Goal: Obtain resource: Download file/media

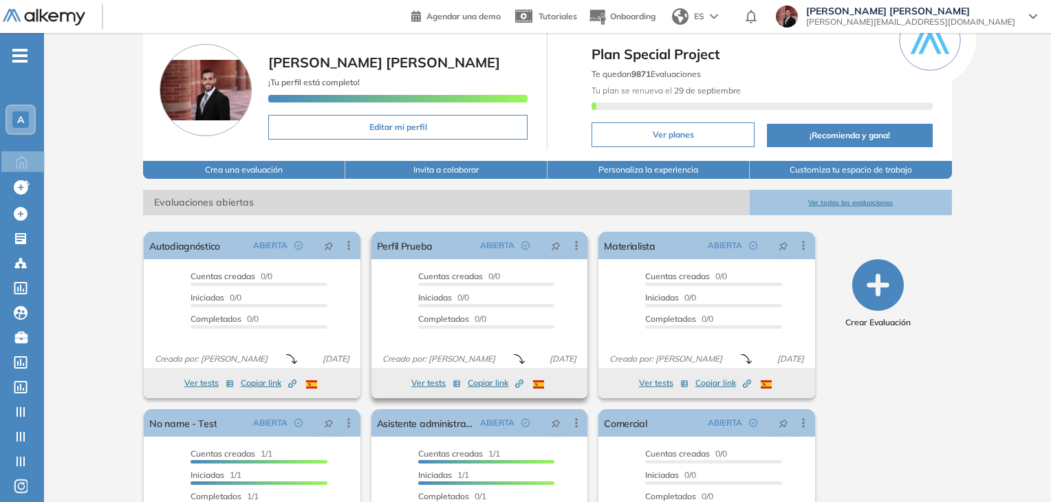
scroll to position [139, 0]
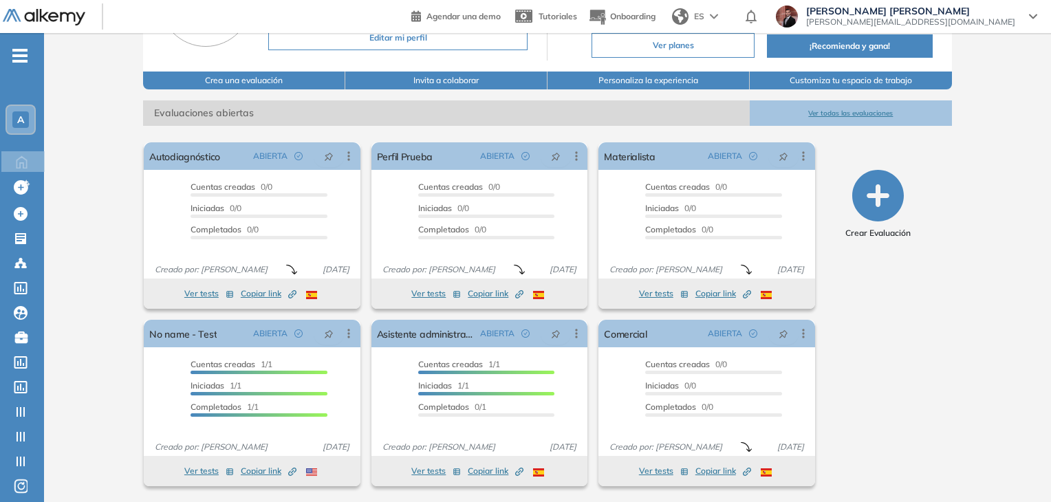
click at [21, 56] on icon "-" at bounding box center [19, 55] width 15 height 3
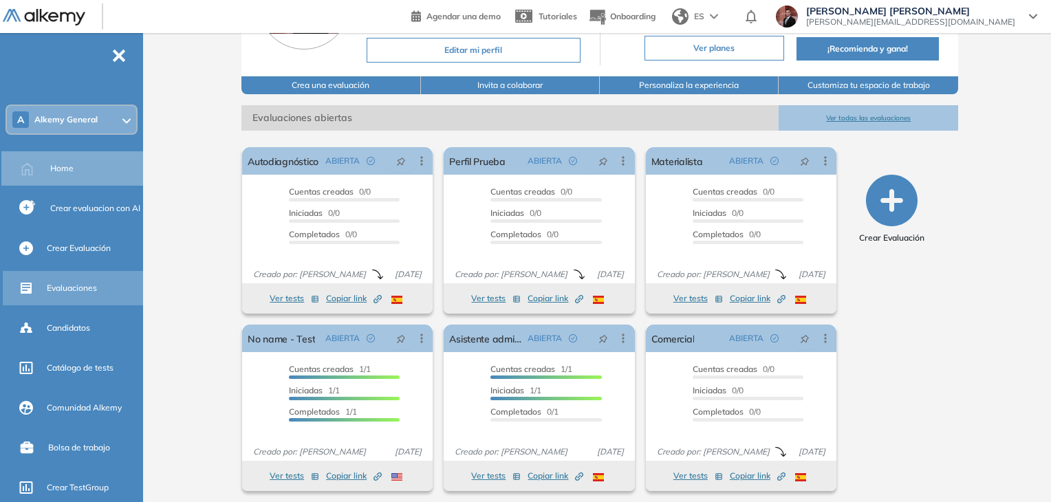
click at [89, 290] on span "Evaluaciones" at bounding box center [72, 288] width 50 height 12
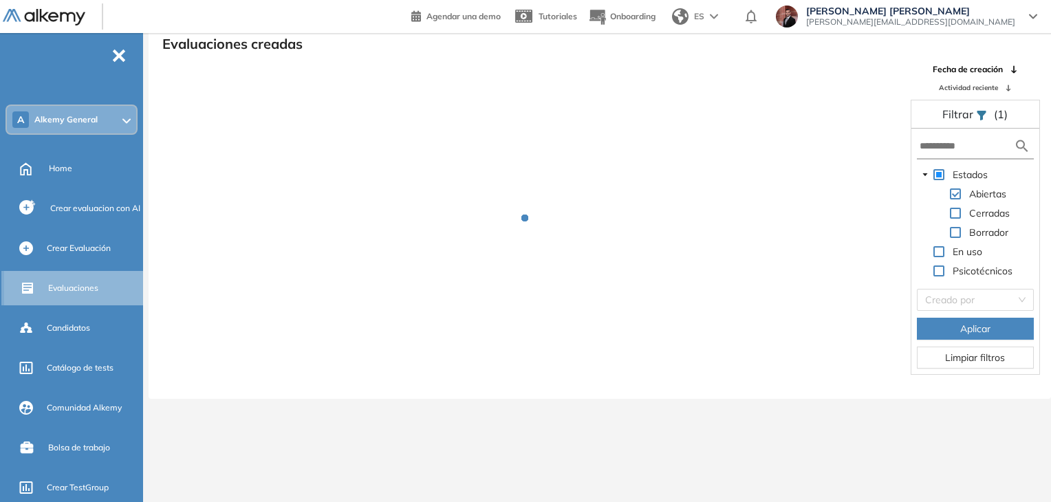
scroll to position [33, 0]
click at [953, 151] on input "text" at bounding box center [967, 146] width 94 height 14
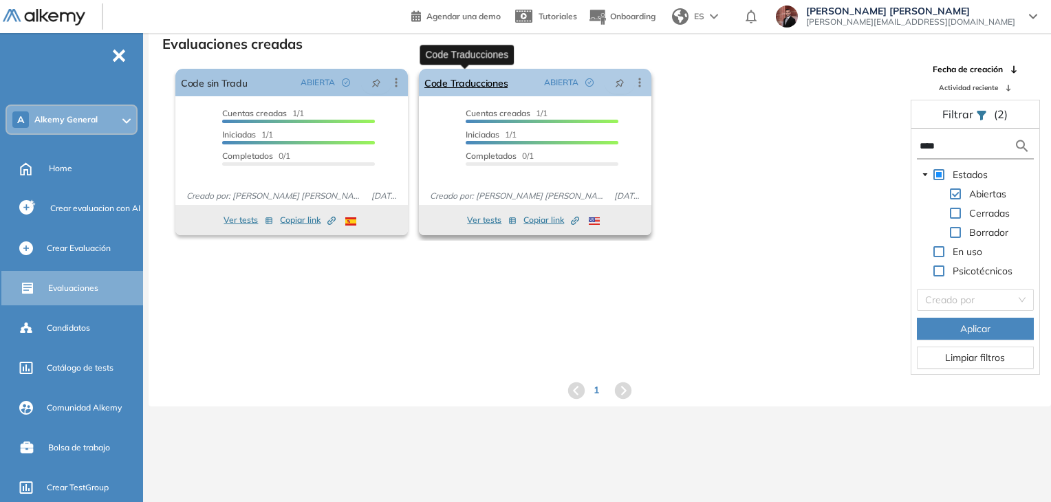
type input "****"
click at [490, 89] on link "Code Traducciones" at bounding box center [465, 83] width 83 height 28
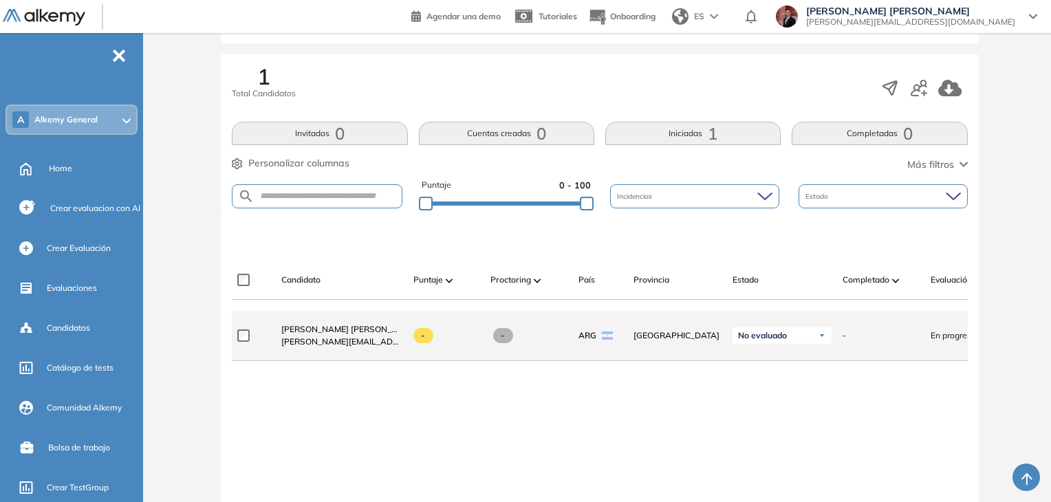
scroll to position [206, 0]
click at [349, 334] on span "[PERSON_NAME] [PERSON_NAME]" at bounding box center [349, 328] width 137 height 10
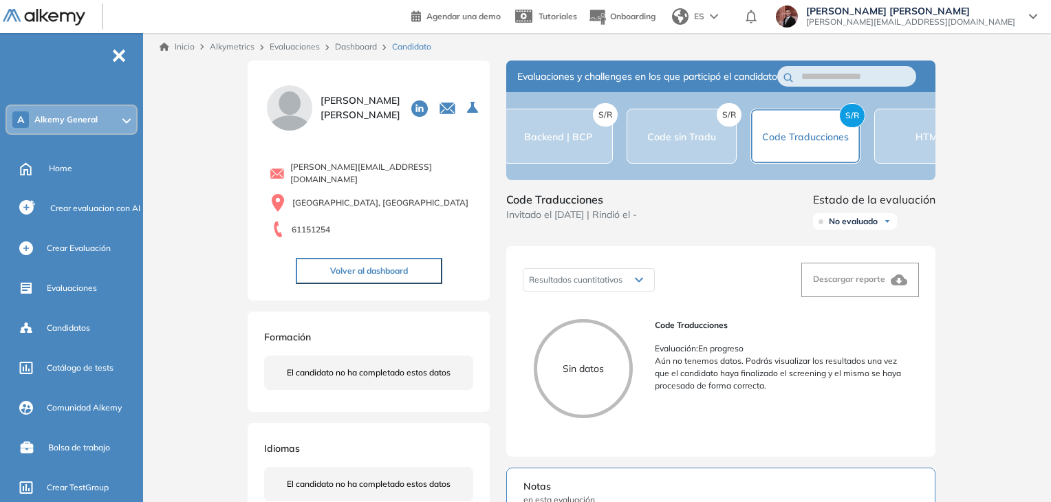
scroll to position [0, 396]
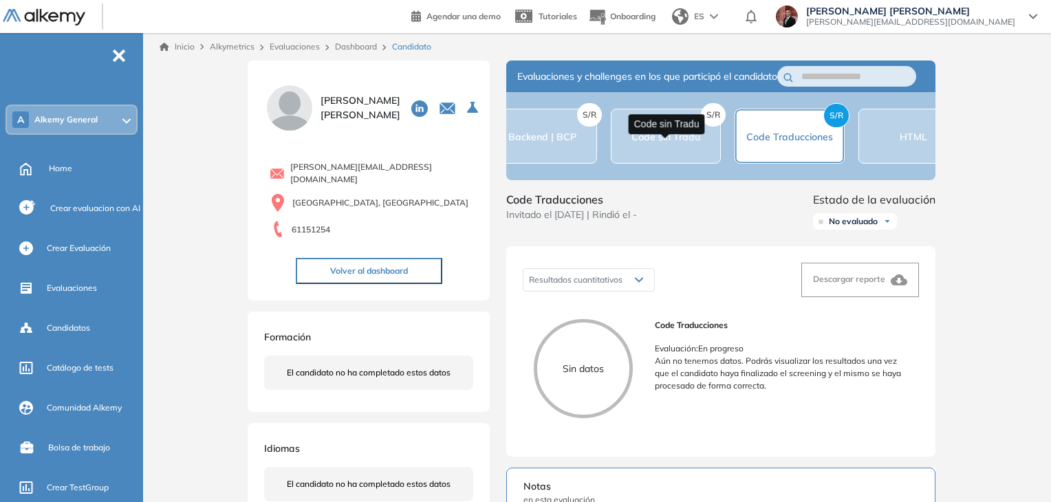
click at [680, 142] on span "Code sin Tradu" at bounding box center [665, 137] width 69 height 12
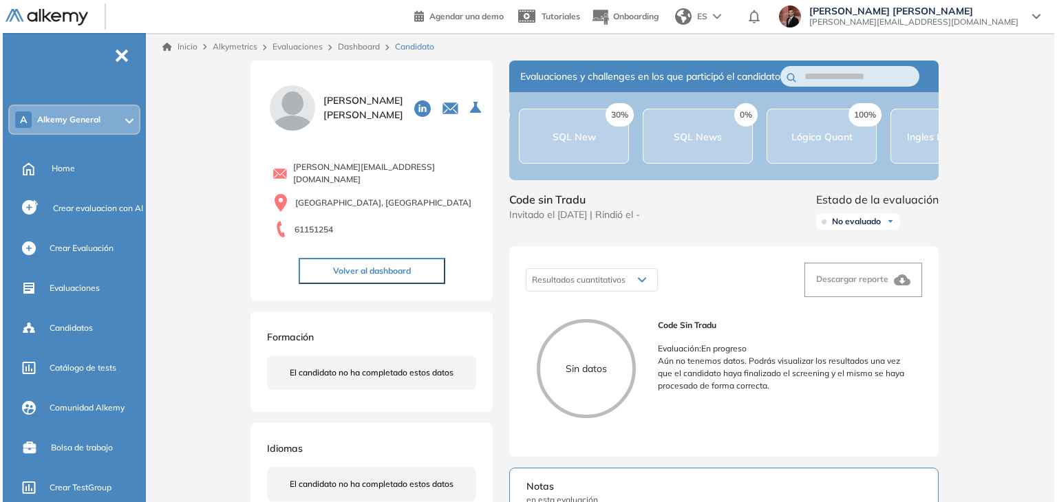
scroll to position [0, 1031]
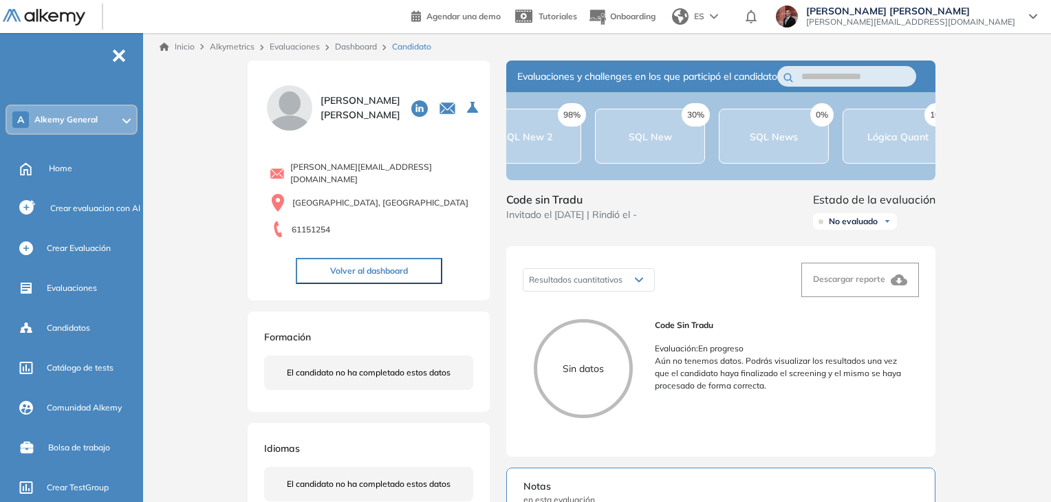
click at [544, 164] on div "98% SQL New 2" at bounding box center [526, 136] width 110 height 55
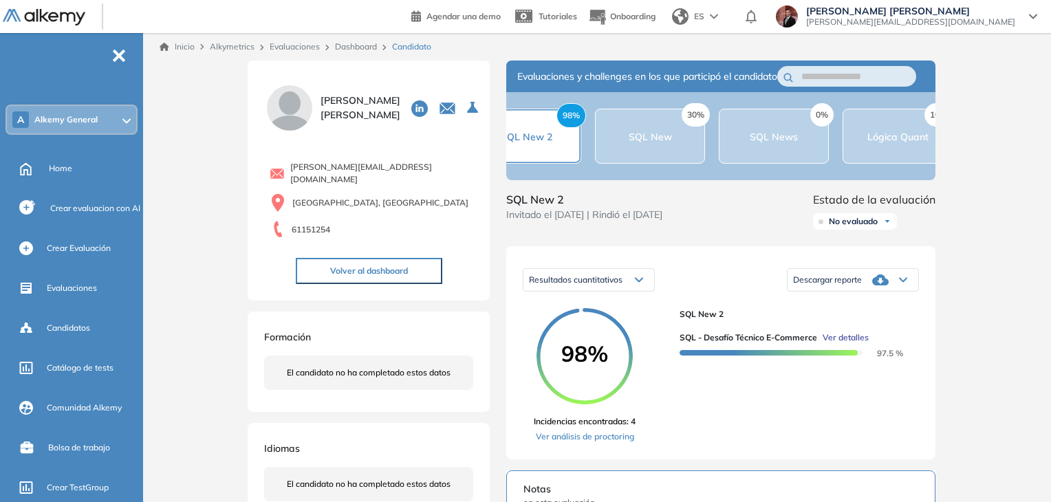
click at [850, 344] on span "Ver detalles" at bounding box center [846, 338] width 46 height 12
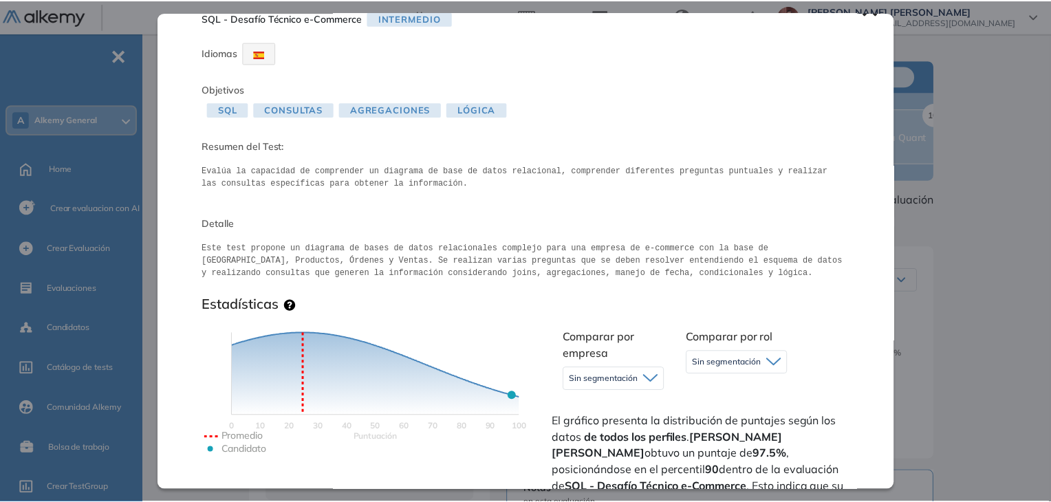
scroll to position [0, 0]
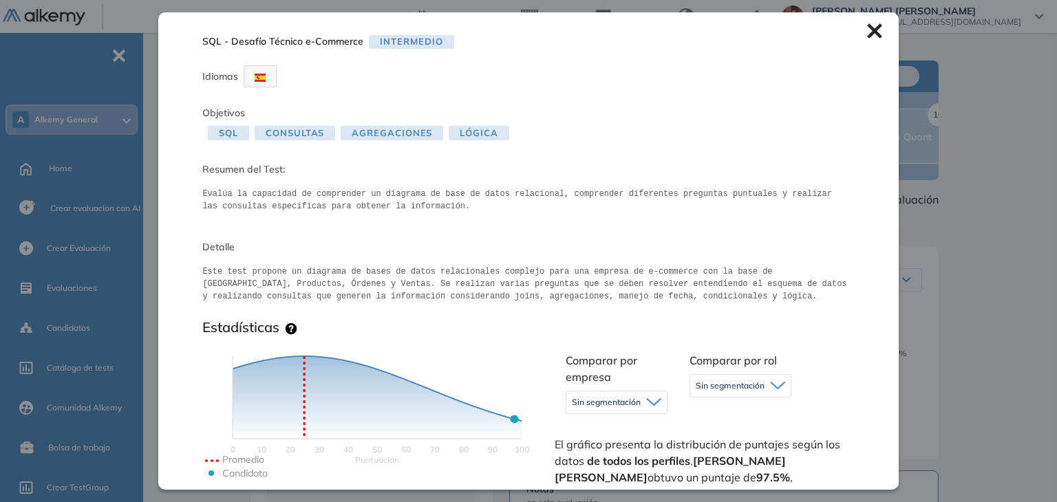
click at [867, 31] on icon at bounding box center [874, 31] width 14 height 14
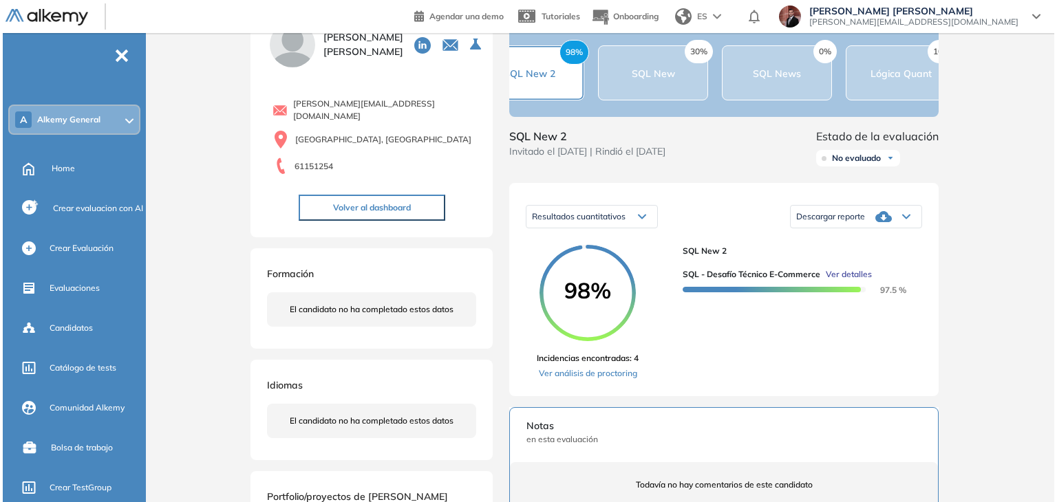
scroll to position [138, 0]
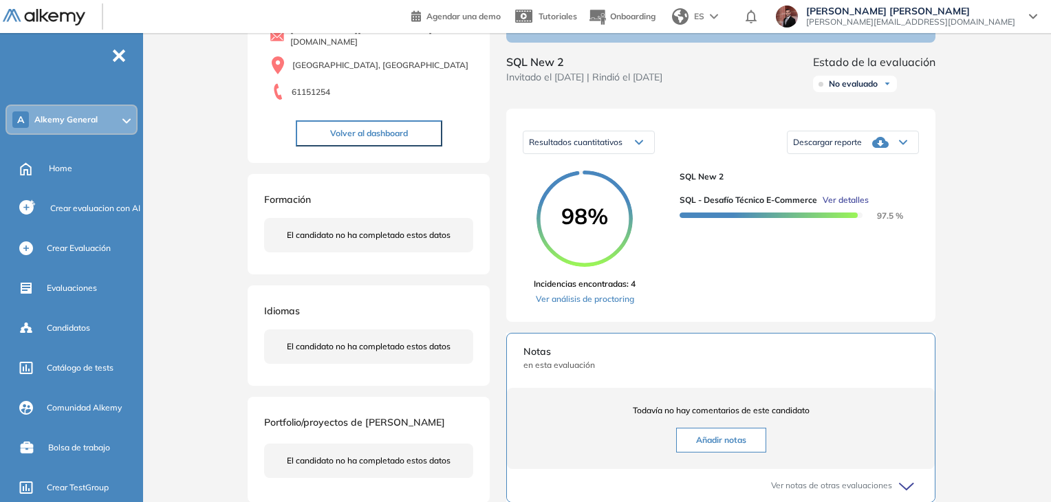
click at [850, 206] on span "Ver detalles" at bounding box center [846, 200] width 46 height 12
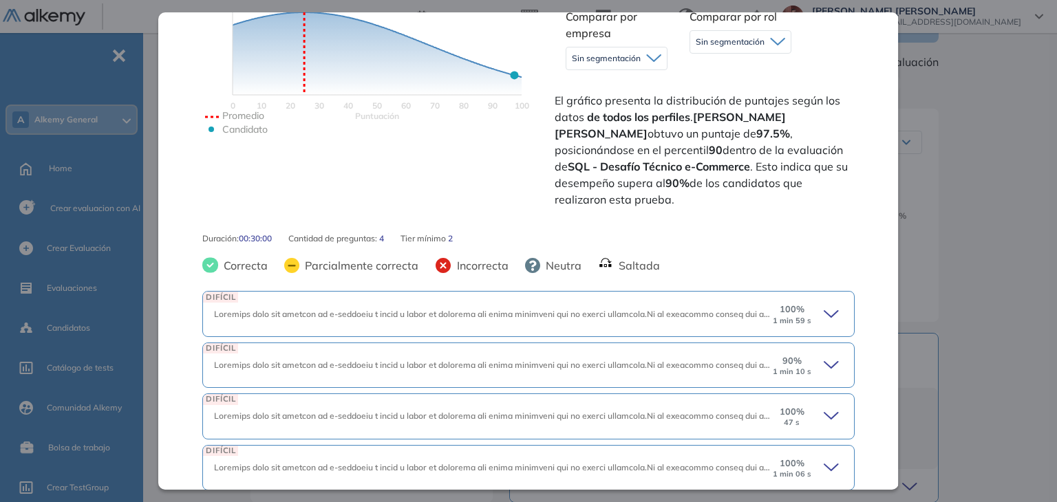
scroll to position [400, 0]
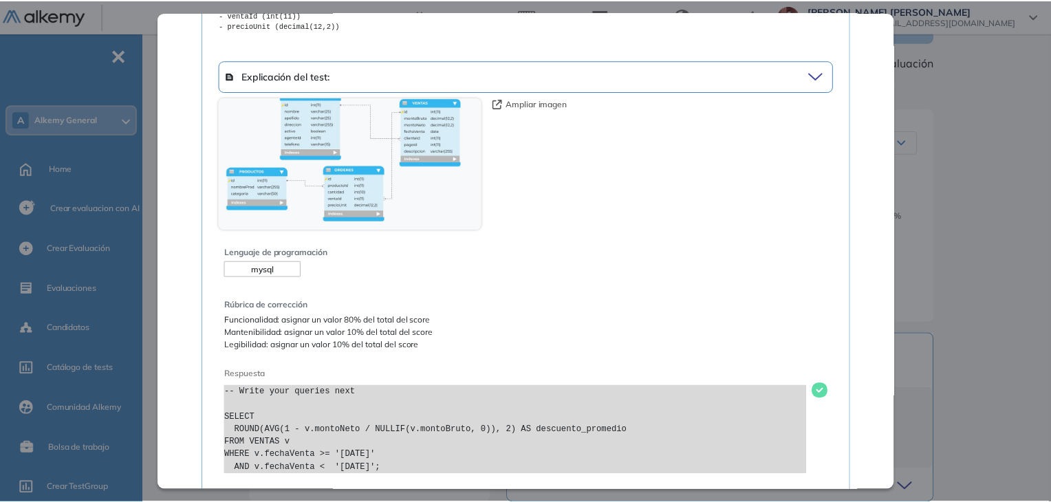
scroll to position [1542, 0]
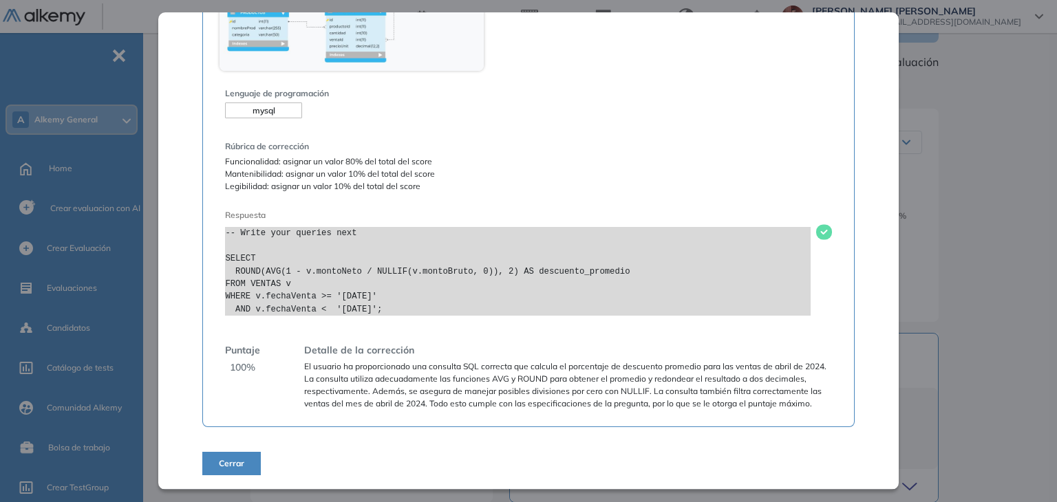
click at [228, 471] on button "Cerrar" at bounding box center [231, 463] width 58 height 23
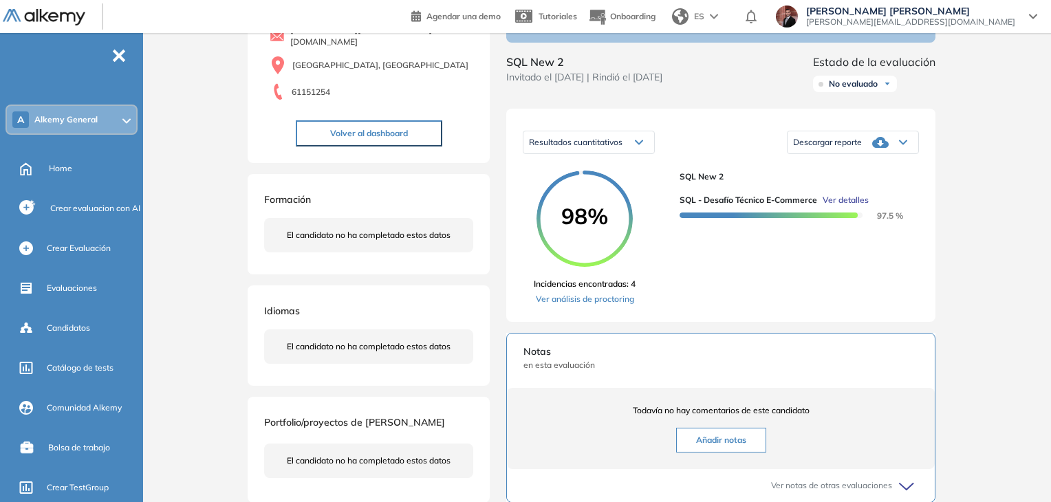
scroll to position [0, 0]
click at [871, 156] on div "Descargar reporte" at bounding box center [853, 143] width 131 height 28
click at [842, 172] on li "Descargar informe completo" at bounding box center [845, 165] width 102 height 14
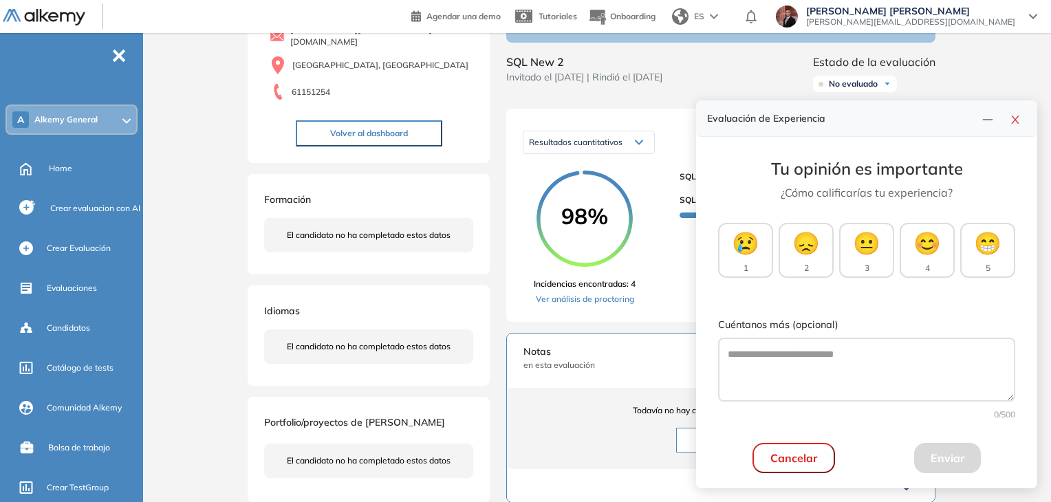
click at [809, 462] on button "Cancelar" at bounding box center [794, 458] width 83 height 30
